Goal: Task Accomplishment & Management: Complete application form

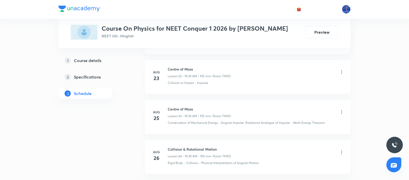
scroll to position [2002, 0]
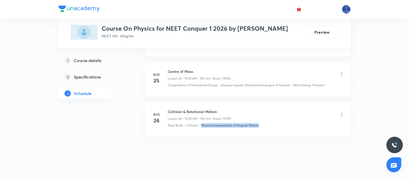
drag, startPoint x: 271, startPoint y: 122, endPoint x: 200, endPoint y: 130, distance: 70.7
click at [200, 130] on li "[DATE] Collision & Rotational Motion Lesson 44 • 10:30 AM • 105 min • Room TN10…" at bounding box center [248, 119] width 206 height 34
copy p "Physical Interpretation of Angular Motion"
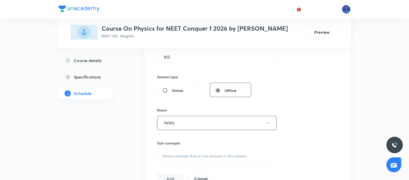
scroll to position [170, 0]
click at [184, 154] on span "Select concepts that wil be covered in this session" at bounding box center [204, 155] width 84 height 4
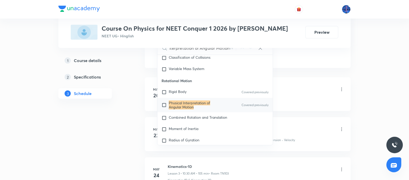
scroll to position [293, 0]
type input "Physical Interpretation of Angular Motion"
click at [199, 117] on p "Combined Rotation and Translation" at bounding box center [198, 117] width 58 height 5
checkbox input "true"
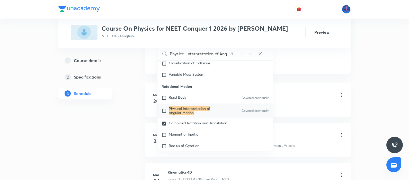
click at [298, 97] on div "Kinematics-1D Lesson 1 • 10:30 AM • 105 min • Room TN103" at bounding box center [256, 95] width 176 height 12
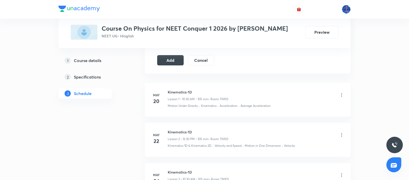
scroll to position [274, 0]
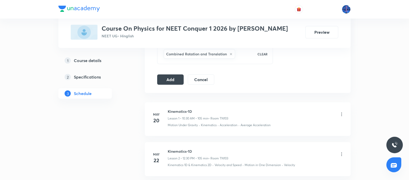
click at [242, 58] on div "Combined Rotation and Translation" at bounding box center [206, 54] width 89 height 12
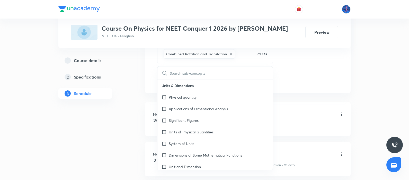
type input "i"
checkbox input "true"
type input "impulse"
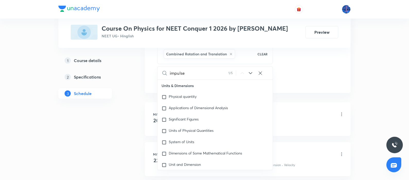
checkbox input "true"
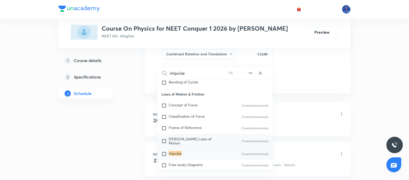
scroll to position [1004, 0]
type input "impulse"
click at [249, 70] on icon at bounding box center [250, 73] width 6 height 6
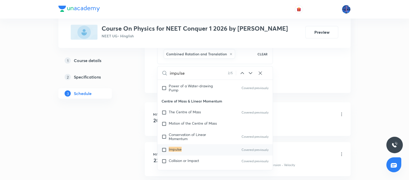
scroll to position [1428, 0]
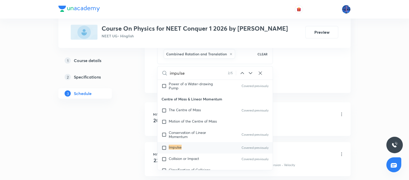
click at [249, 70] on icon at bounding box center [250, 73] width 6 height 6
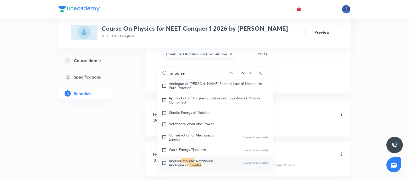
scroll to position [1655, 0]
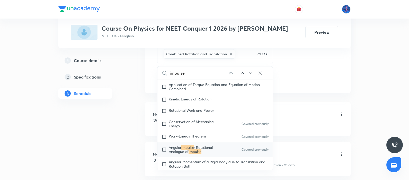
click at [249, 70] on icon at bounding box center [250, 73] width 6 height 6
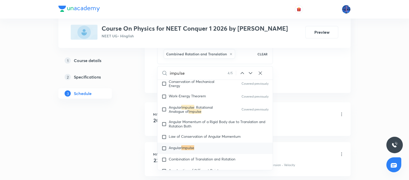
click at [249, 70] on icon at bounding box center [250, 73] width 6 height 6
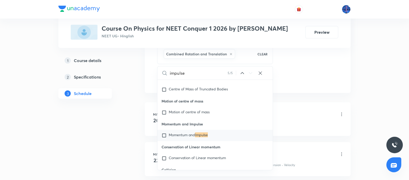
scroll to position [10867, 0]
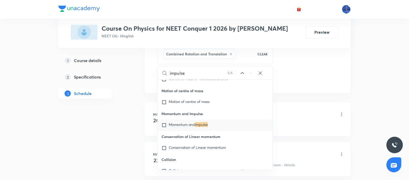
click at [195, 127] on span "Momentum and" at bounding box center [182, 124] width 26 height 5
checkbox input "true"
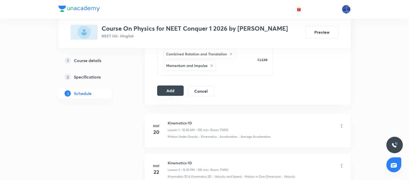
click at [171, 92] on button "Add" at bounding box center [170, 90] width 26 height 10
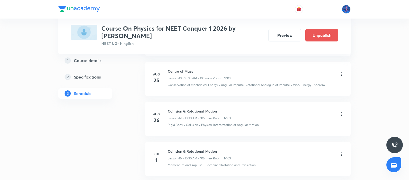
scroll to position [1812, 0]
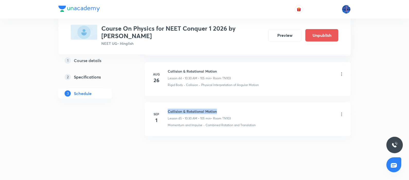
drag, startPoint x: 168, startPoint y: 107, endPoint x: 234, endPoint y: 105, distance: 66.1
click at [234, 108] on div "Collision & Rotational Motion Lesson 45 • 10:30 AM • 105 min • Room TN103" at bounding box center [256, 114] width 176 height 12
copy h6 "Collision & Rotational Motion"
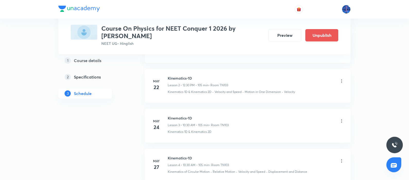
scroll to position [0, 0]
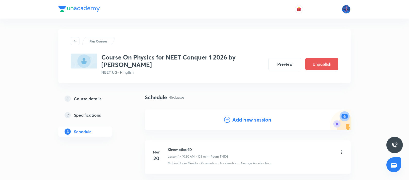
click at [245, 118] on h4 "Add new session" at bounding box center [251, 120] width 39 height 8
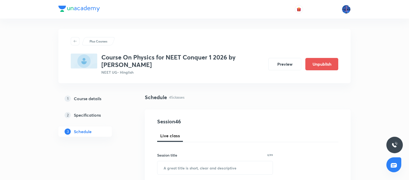
scroll to position [44, 0]
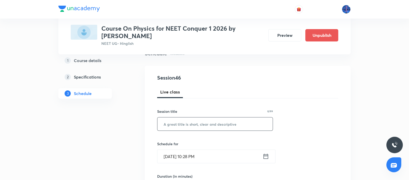
click at [239, 121] on input "text" at bounding box center [214, 123] width 115 height 13
paste input "Collision & Rotational Motion"
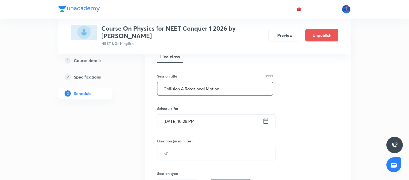
scroll to position [84, 0]
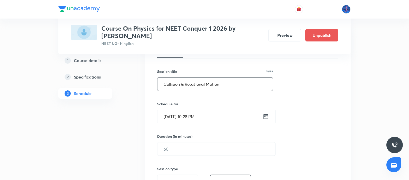
type input "Collision & Rotational Motion"
click at [229, 118] on input "Aug 31, 2025, 10:28 PM" at bounding box center [209, 116] width 105 height 13
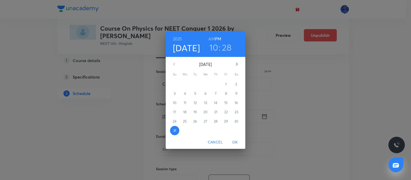
click at [236, 61] on button "button" at bounding box center [237, 64] width 12 height 12
click at [196, 84] on p "2" at bounding box center [195, 83] width 2 height 5
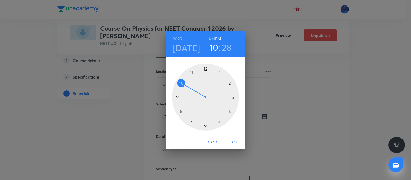
click at [211, 38] on h6 "AM" at bounding box center [211, 38] width 6 height 7
click at [182, 84] on div at bounding box center [205, 96] width 67 height 67
click at [206, 125] on div at bounding box center [205, 96] width 67 height 67
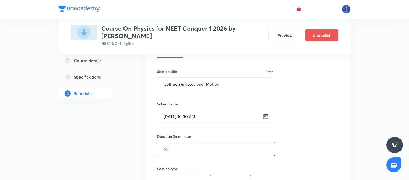
click at [181, 154] on input "text" at bounding box center [216, 148] width 118 height 13
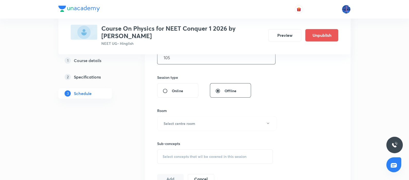
scroll to position [178, 0]
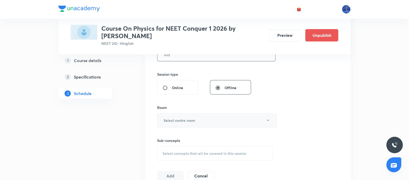
type input "105"
click at [213, 118] on button "Select centre room" at bounding box center [216, 120] width 119 height 14
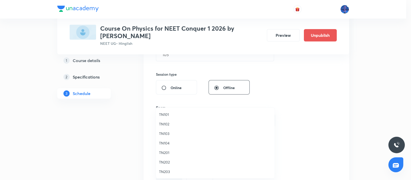
click at [175, 131] on span "TN103" at bounding box center [215, 133] width 113 height 5
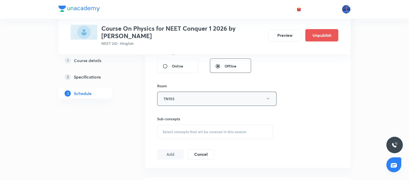
scroll to position [203, 0]
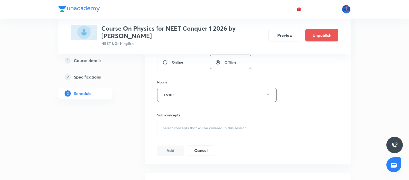
click at [213, 128] on span "Select concepts that wil be covered in this session" at bounding box center [204, 128] width 84 height 4
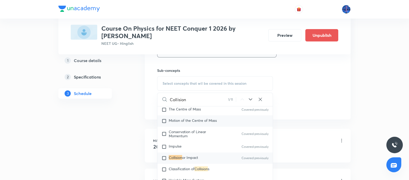
scroll to position [1474, 0]
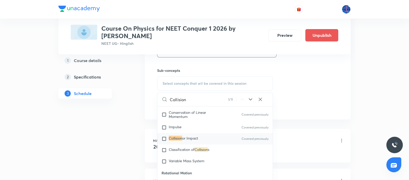
type input "Collision"
click at [251, 98] on icon at bounding box center [250, 99] width 6 height 6
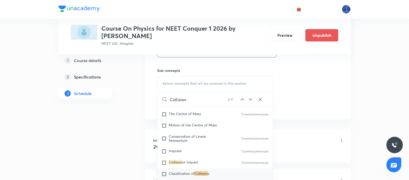
click at [251, 98] on icon at bounding box center [250, 99] width 6 height 6
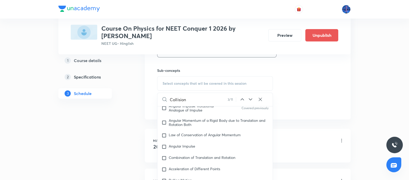
scroll to position [1777, 0]
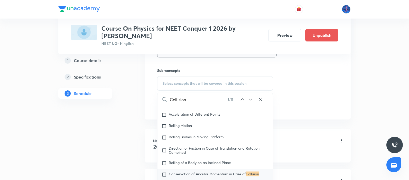
click at [251, 98] on icon at bounding box center [250, 99] width 6 height 6
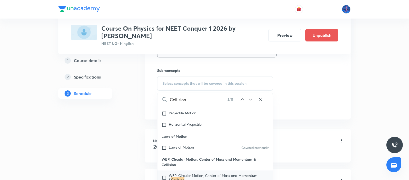
scroll to position [2817, 0]
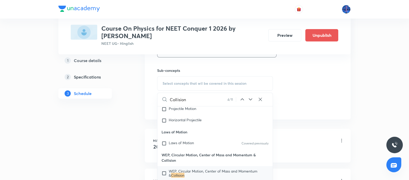
click at [251, 98] on icon at bounding box center [250, 99] width 6 height 6
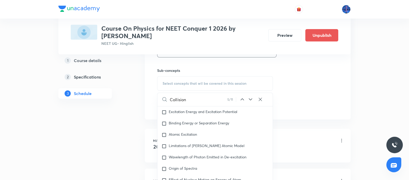
scroll to position [6426, 0]
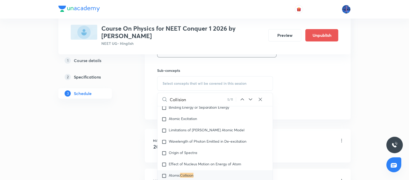
click at [251, 98] on icon at bounding box center [250, 99] width 6 height 6
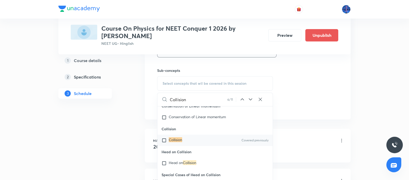
scroll to position [10925, 0]
click at [189, 144] on div "Collision Covered previously" at bounding box center [214, 138] width 115 height 11
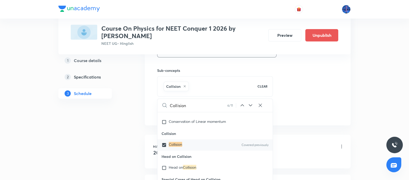
click at [251, 103] on icon at bounding box center [250, 105] width 6 height 6
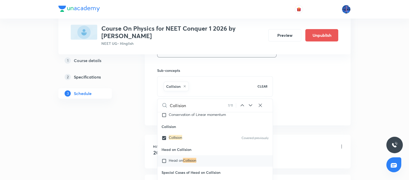
click at [251, 103] on icon at bounding box center [250, 105] width 6 height 6
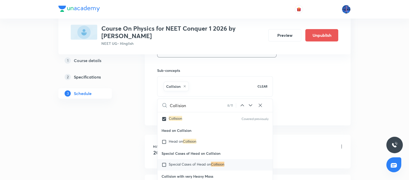
scroll to position [10962, 0]
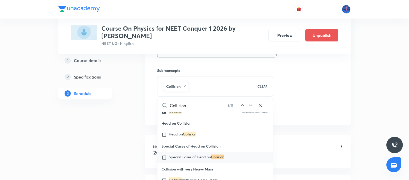
click at [251, 103] on icon at bounding box center [250, 105] width 6 height 6
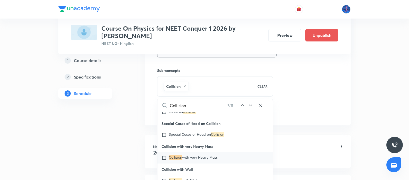
click at [251, 103] on icon at bounding box center [250, 105] width 6 height 6
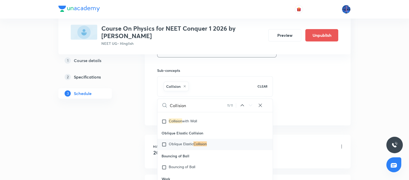
scroll to position [11044, 0]
click at [172, 146] on span "Oblique Elastic" at bounding box center [181, 143] width 25 height 5
checkbox input "true"
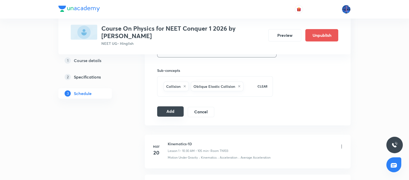
click at [172, 110] on button "Add" at bounding box center [170, 111] width 26 height 10
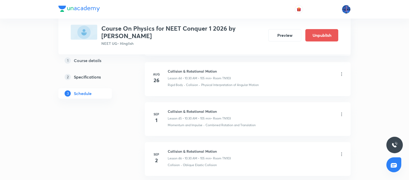
scroll to position [1852, 0]
